Goal: Download file/media

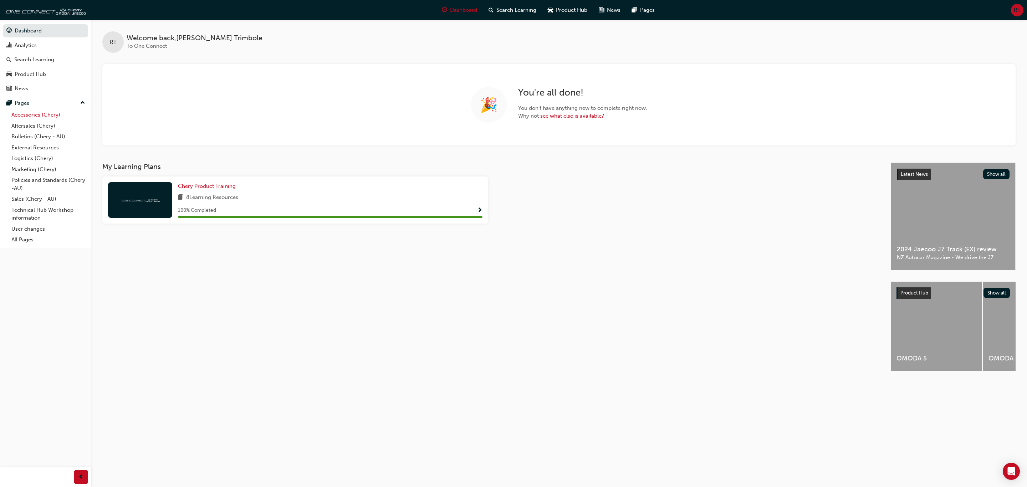
click at [50, 113] on link "Accessories (Chery)" at bounding box center [49, 115] width 80 height 11
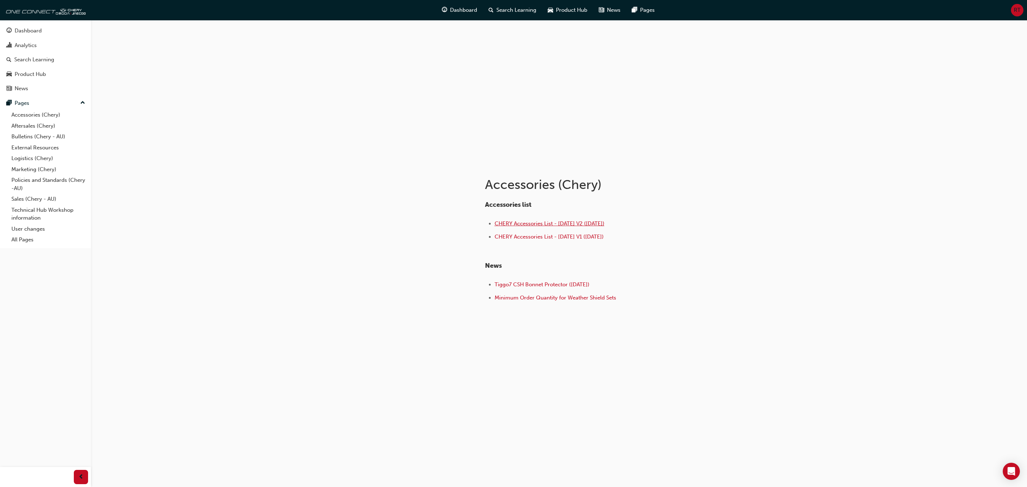
click at [504, 224] on span "CHERY Accessories List - [DATE] V2 ([DATE])" at bounding box center [550, 223] width 110 height 6
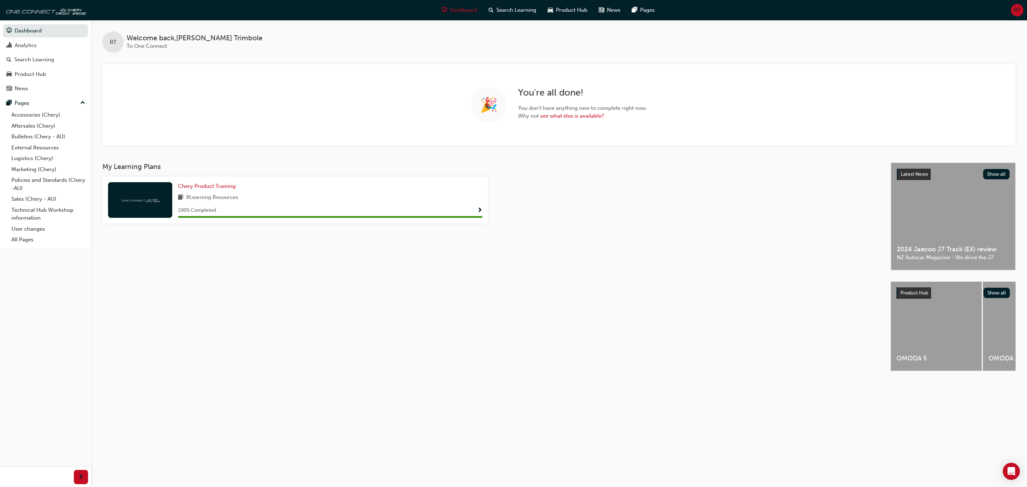
drag, startPoint x: 15, startPoint y: 113, endPoint x: 180, endPoint y: 139, distance: 166.9
click at [15, 113] on link "Accessories (Chery)" at bounding box center [49, 115] width 80 height 11
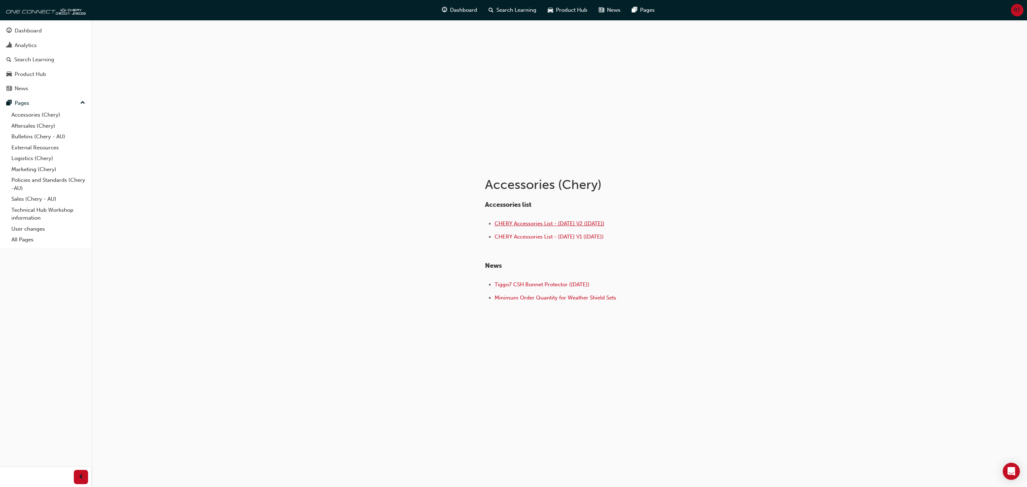
click at [528, 226] on span "CHERY Accessories List - [DATE] V2 ([DATE])" at bounding box center [550, 223] width 110 height 6
